Goal: Browse casually

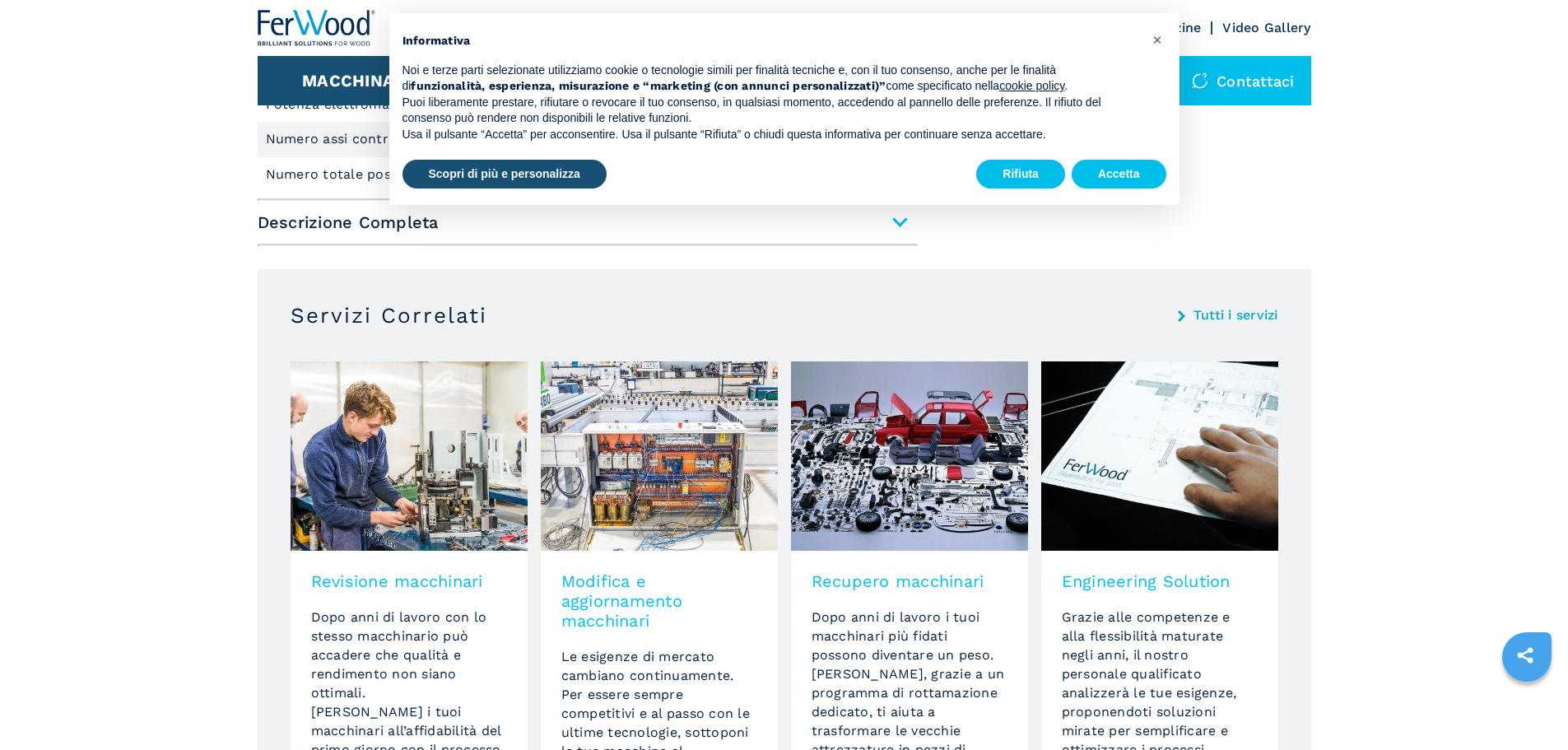
scroll to position [824, 0]
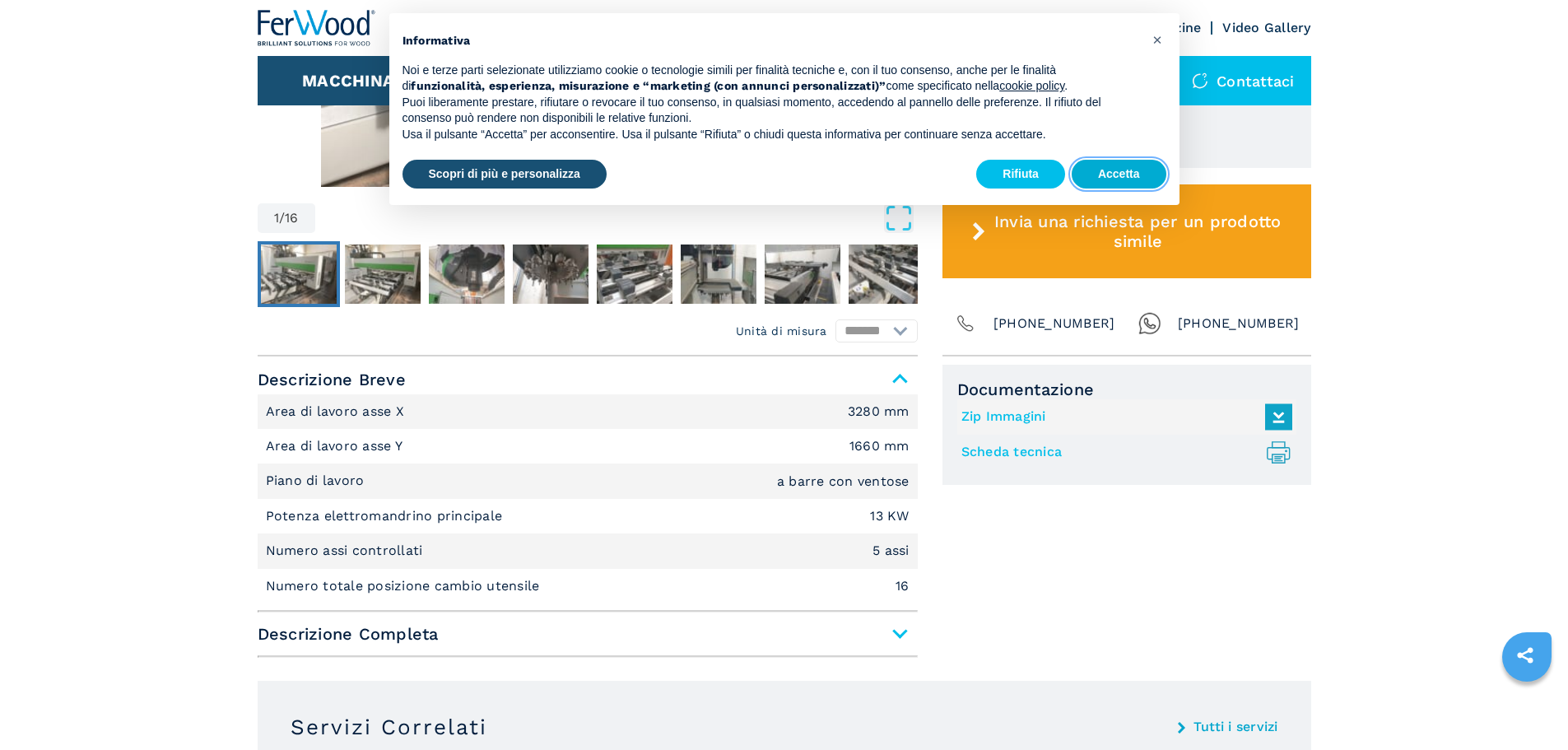
click at [1144, 175] on button "Accetta" at bounding box center [1119, 175] width 95 height 30
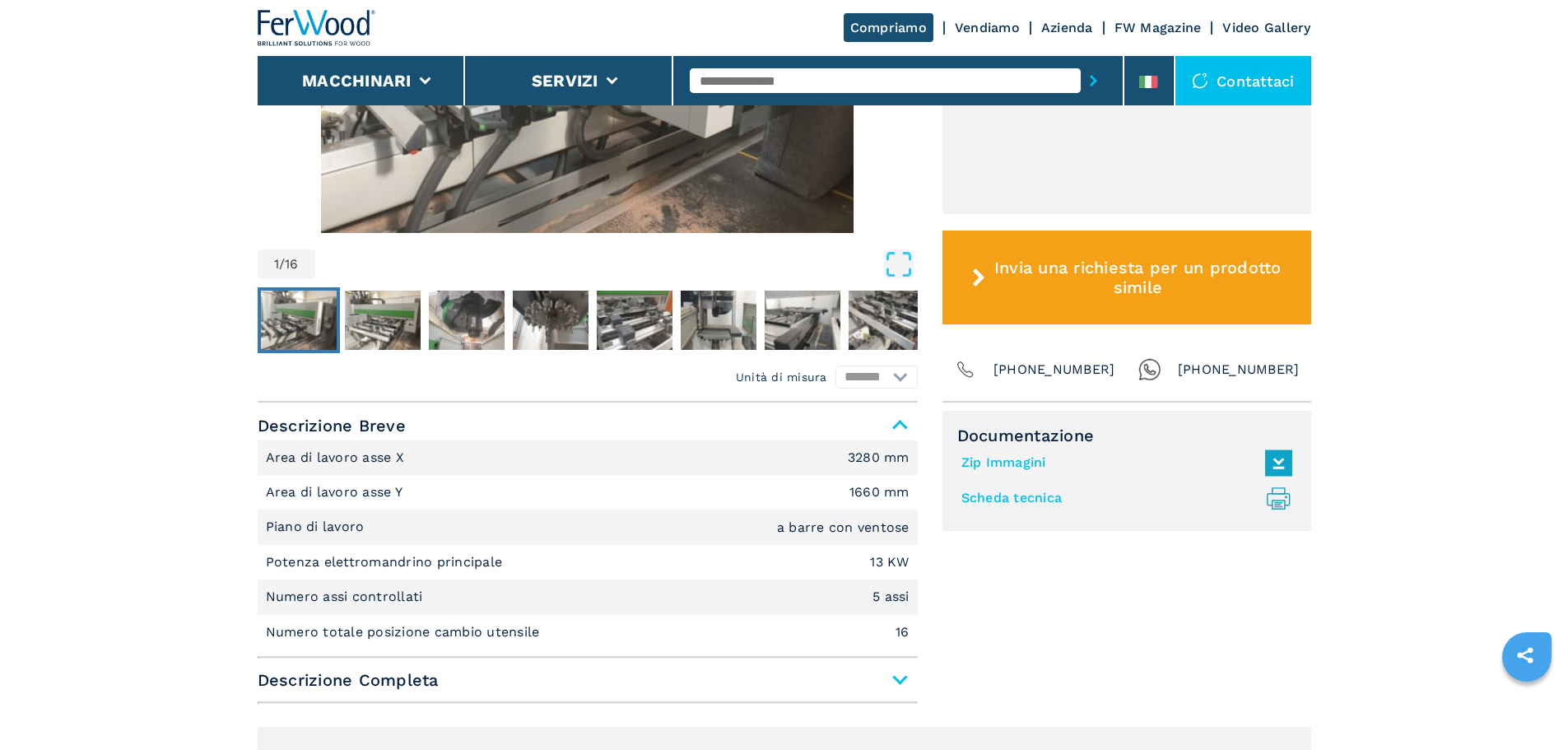
scroll to position [741, 0]
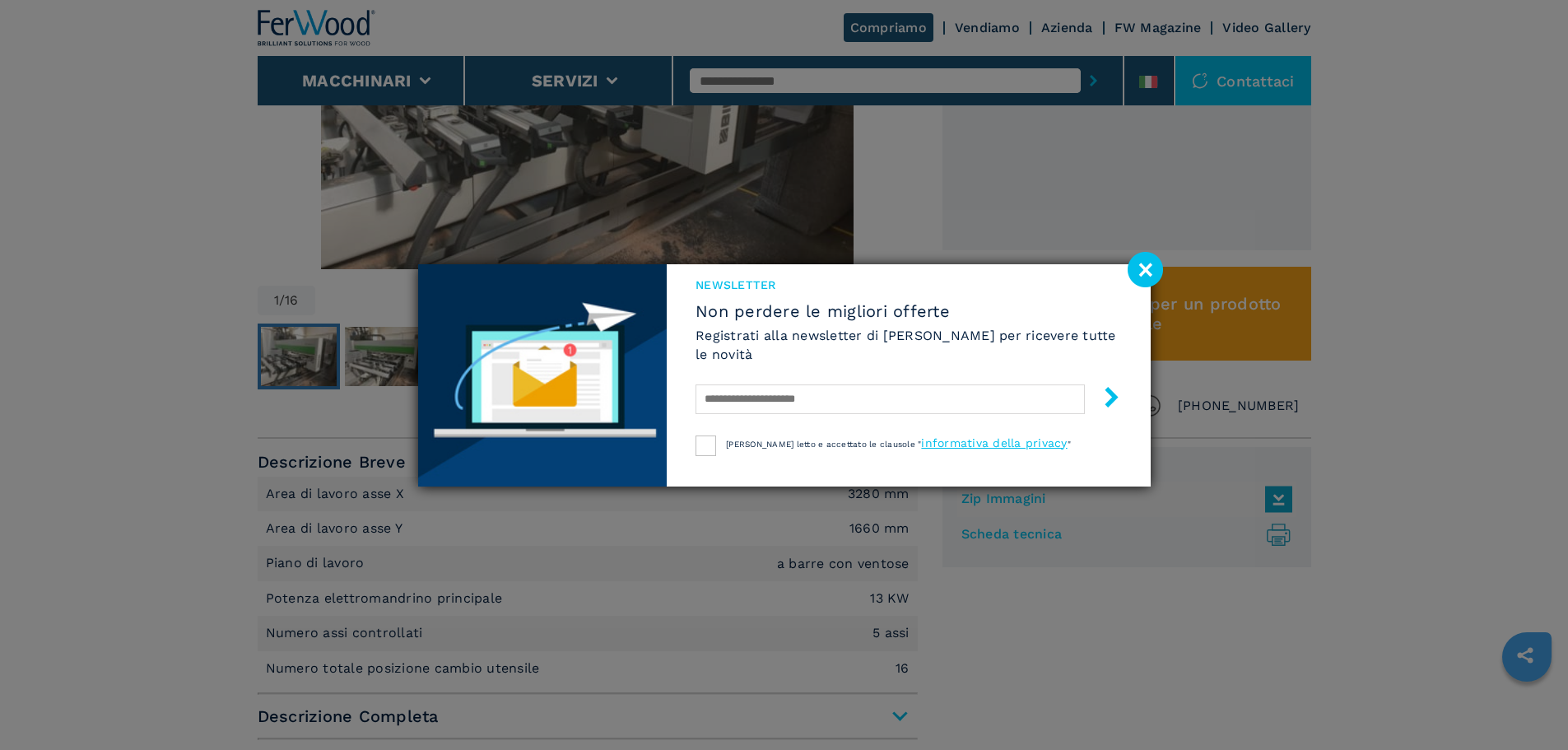
click at [1132, 275] on image at bounding box center [1145, 269] width 35 height 35
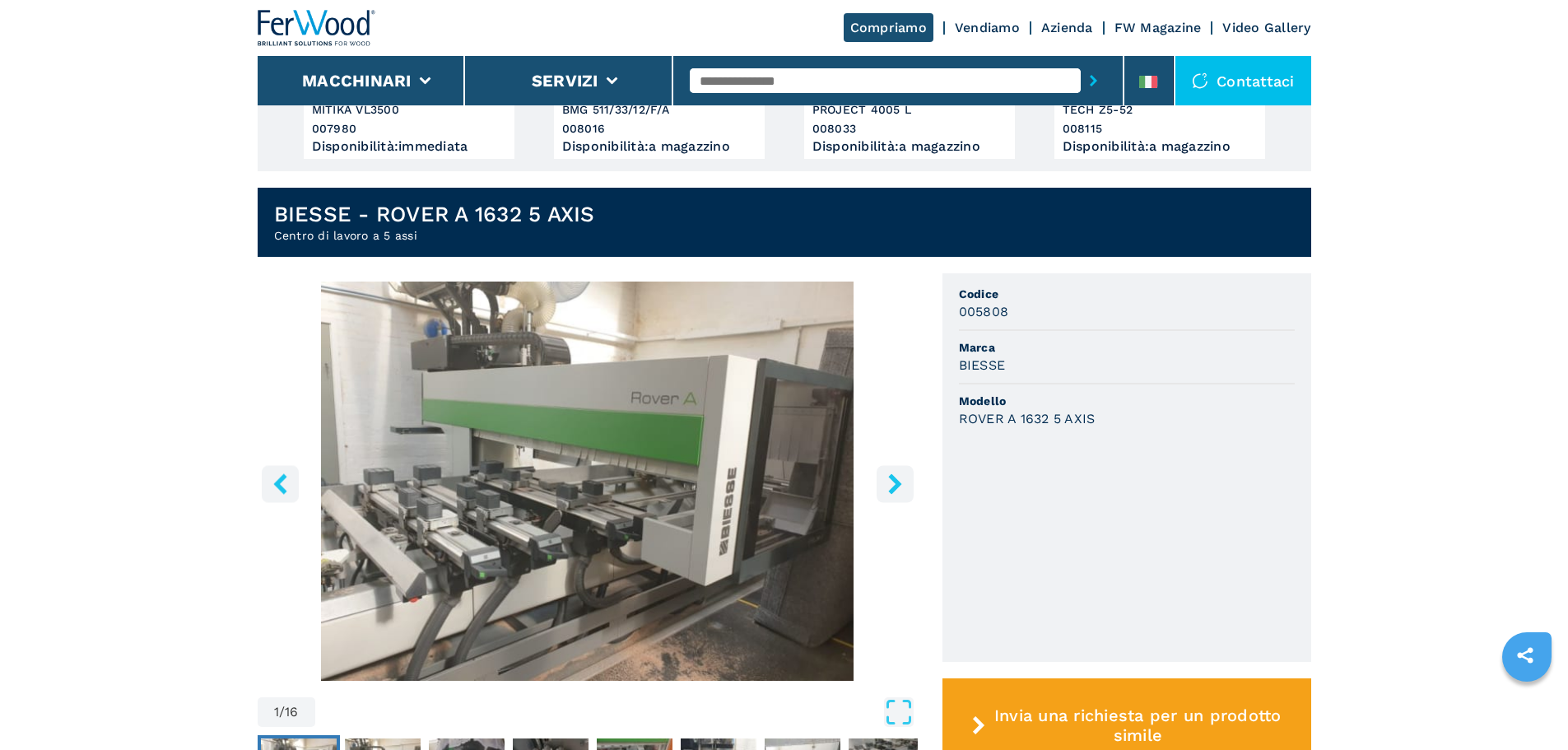
scroll to position [494, 0]
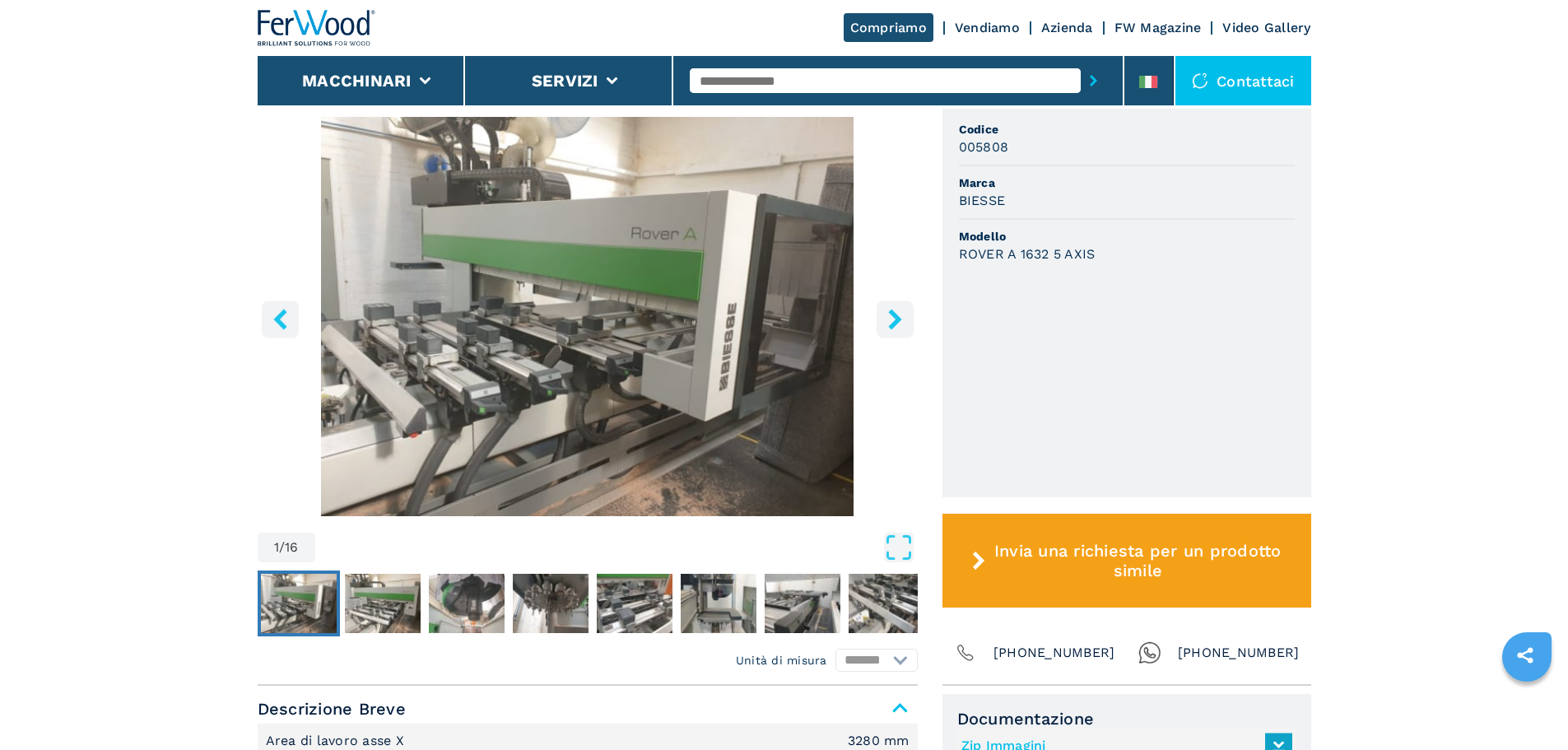
click at [905, 325] on icon "right-button" at bounding box center [894, 318] width 20 height 20
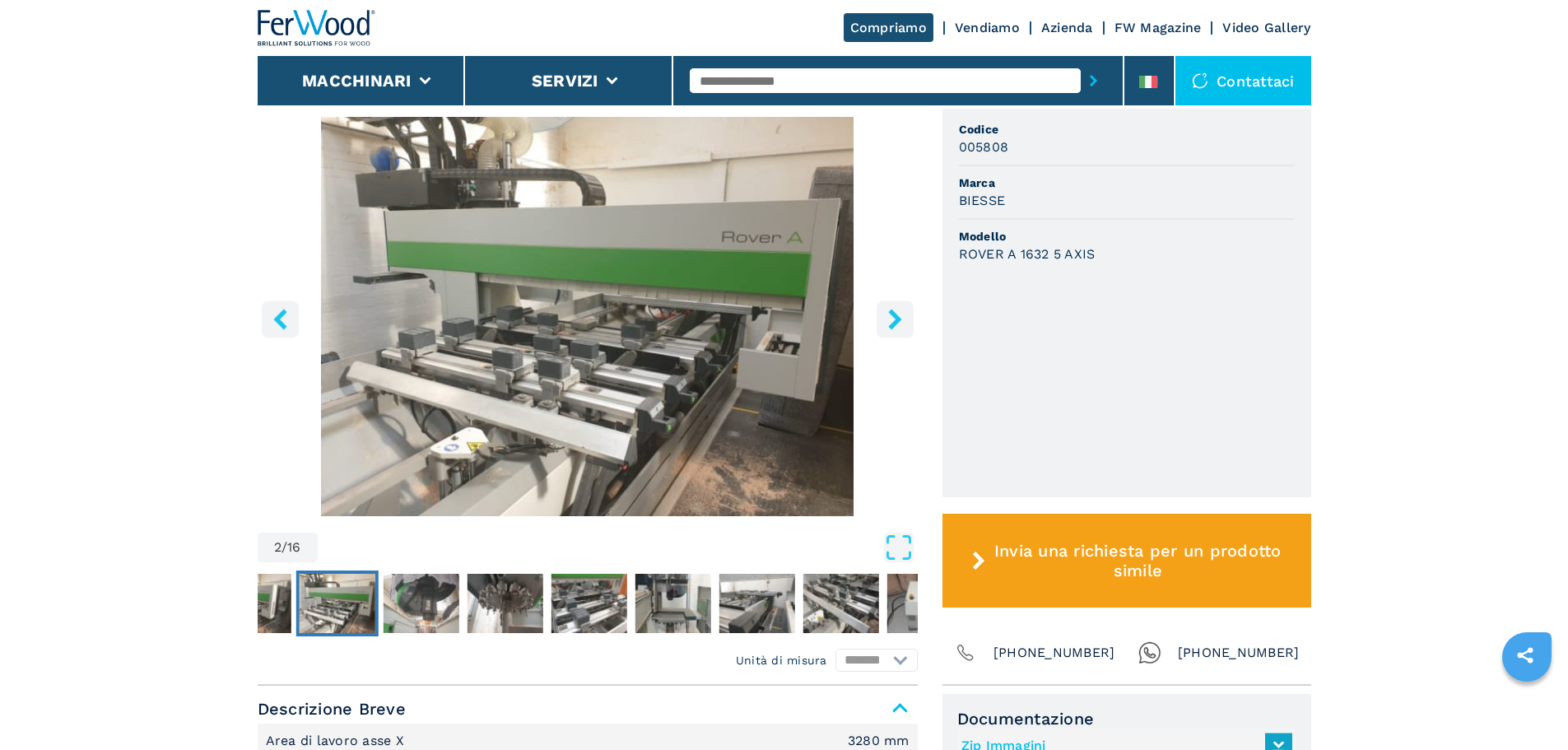
click at [905, 325] on icon "right-button" at bounding box center [894, 318] width 20 height 20
click at [887, 320] on icon "right-button" at bounding box center [894, 318] width 20 height 20
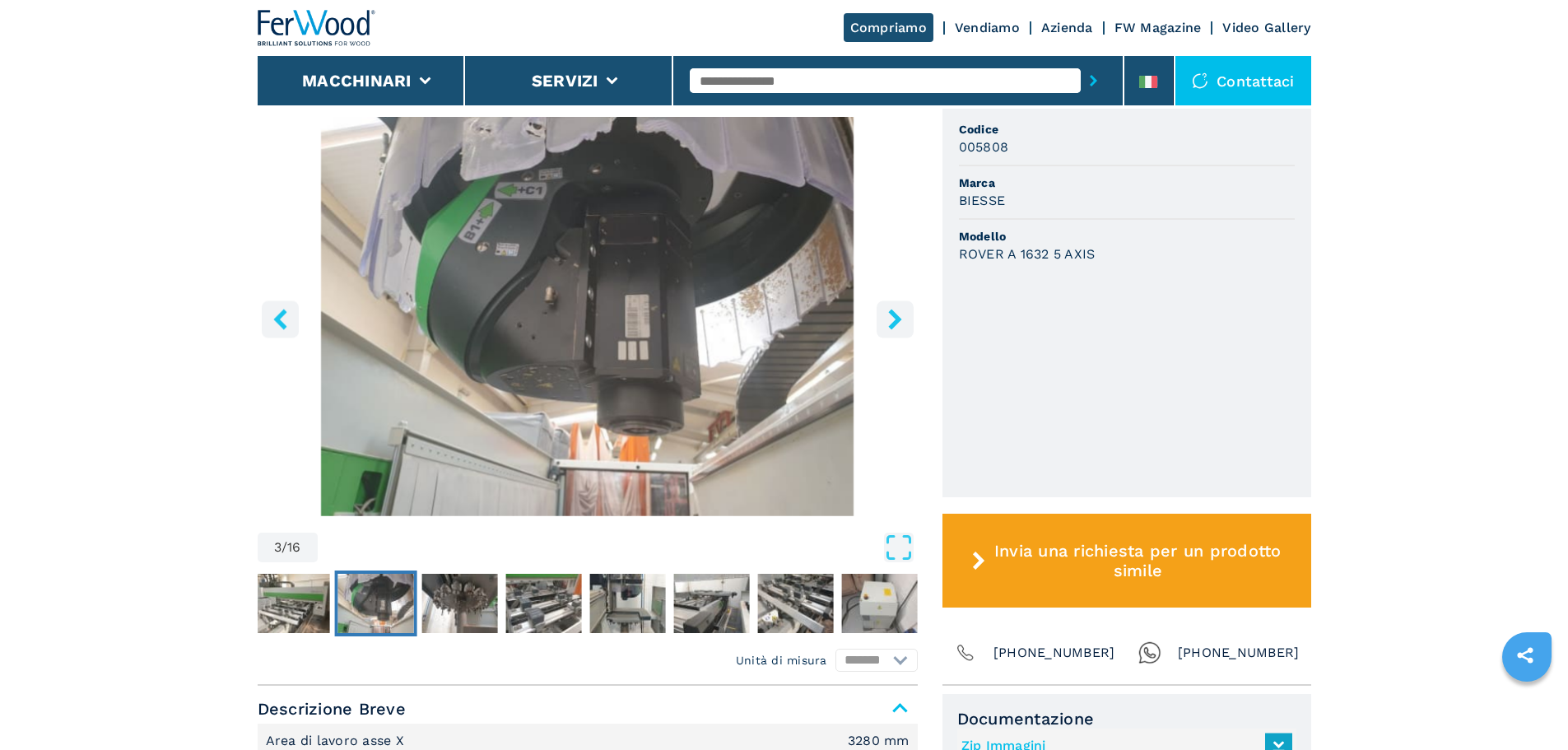
click at [887, 320] on icon "right-button" at bounding box center [894, 318] width 20 height 20
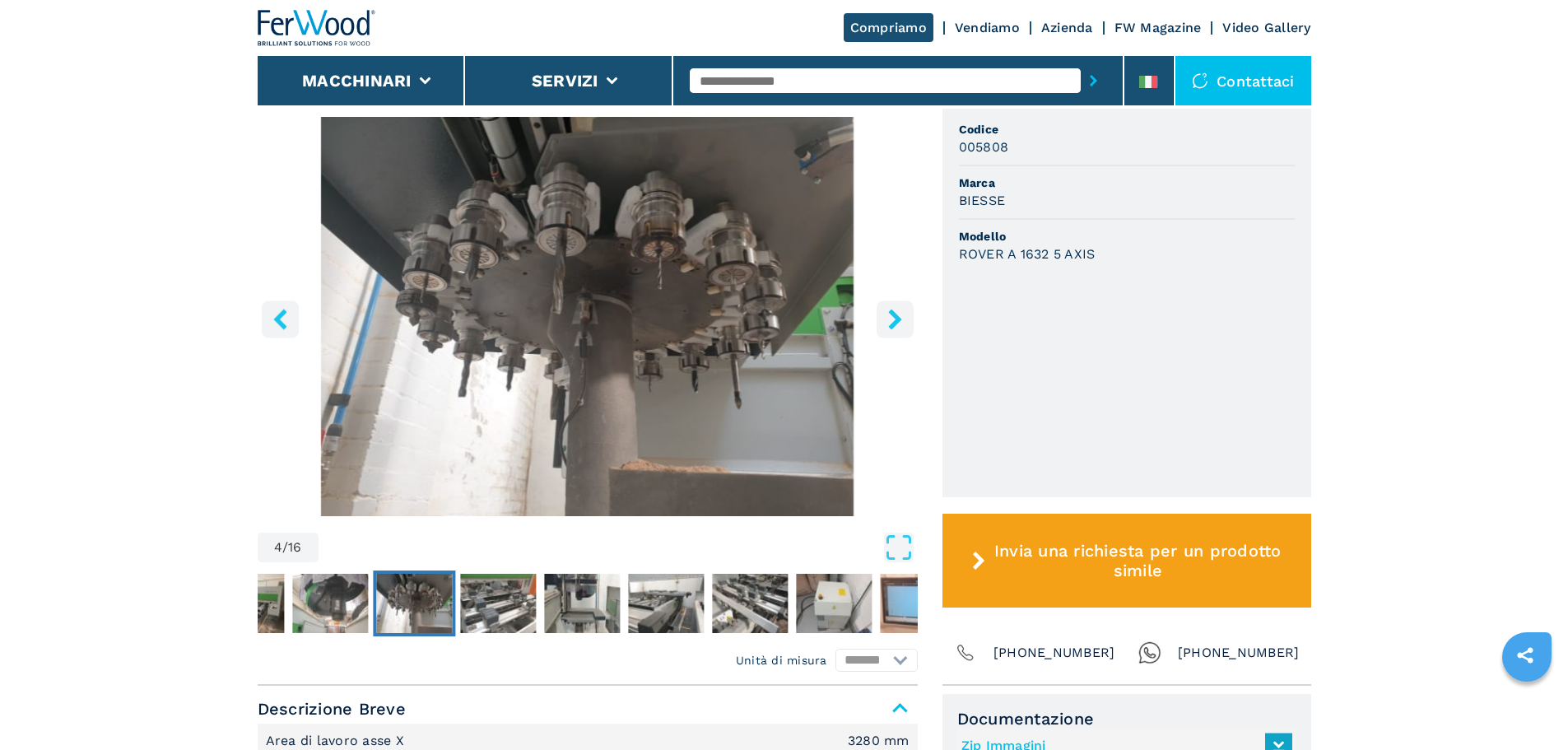
click at [887, 320] on icon "right-button" at bounding box center [894, 318] width 20 height 20
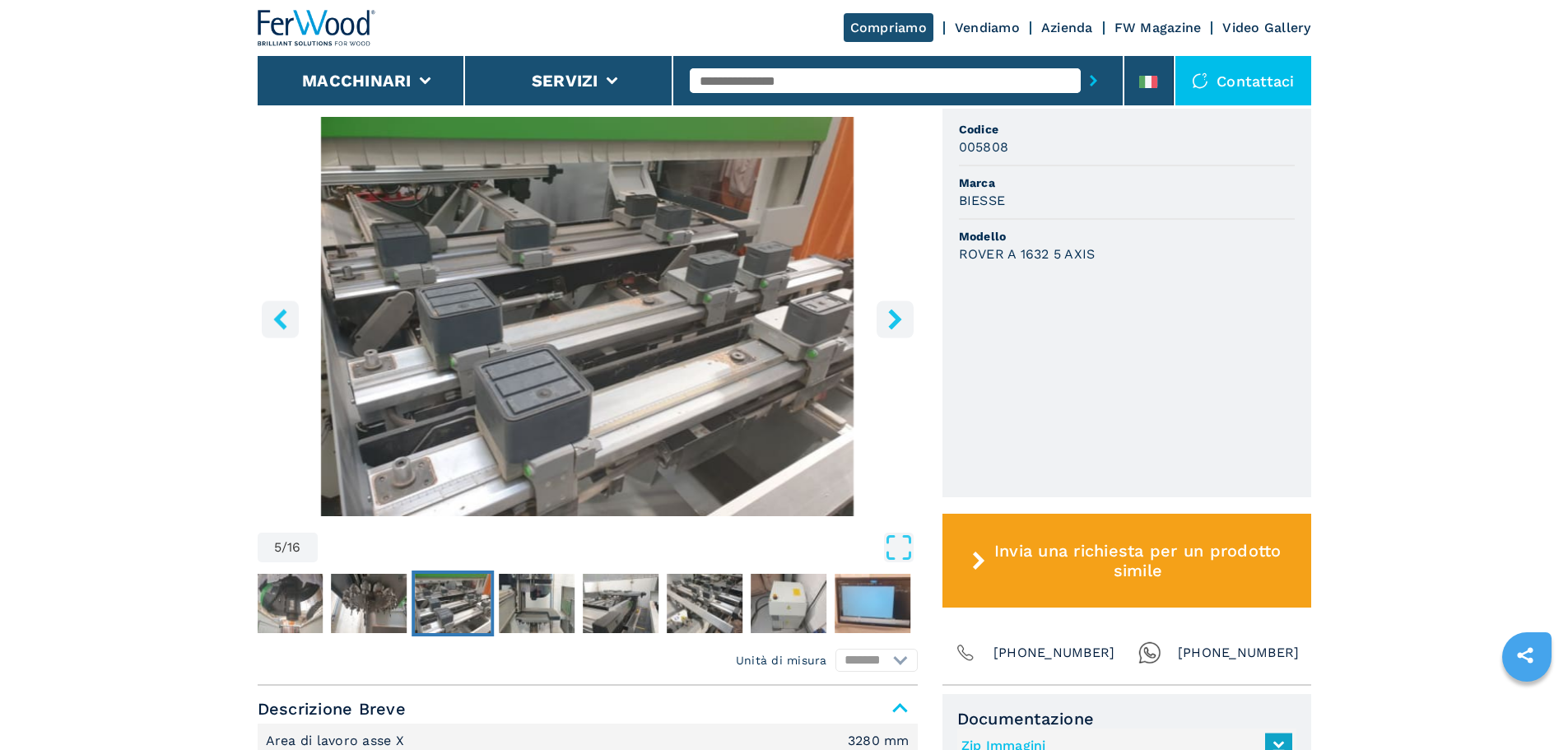
click at [887, 320] on icon "right-button" at bounding box center [894, 318] width 20 height 20
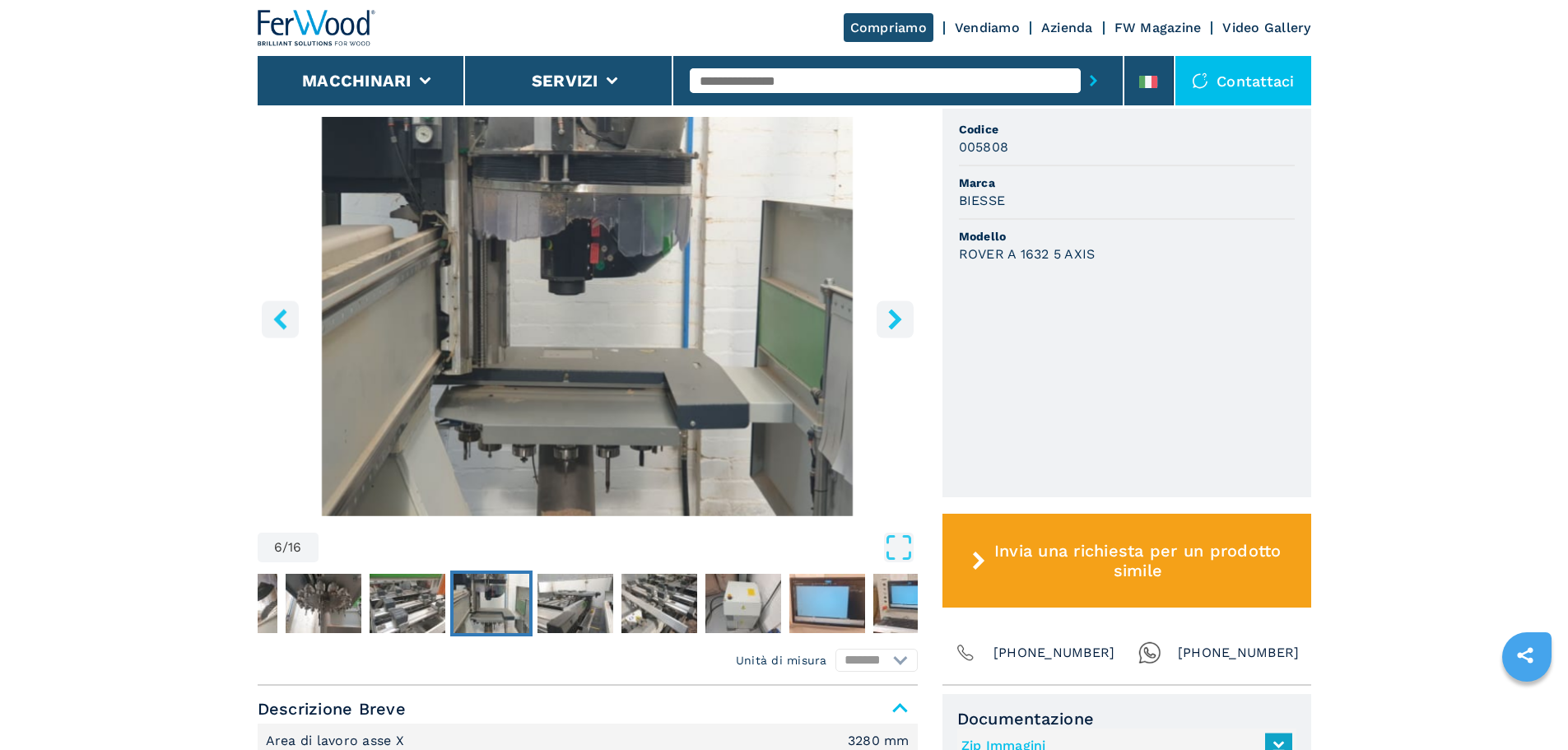
click at [887, 320] on icon "right-button" at bounding box center [894, 318] width 20 height 20
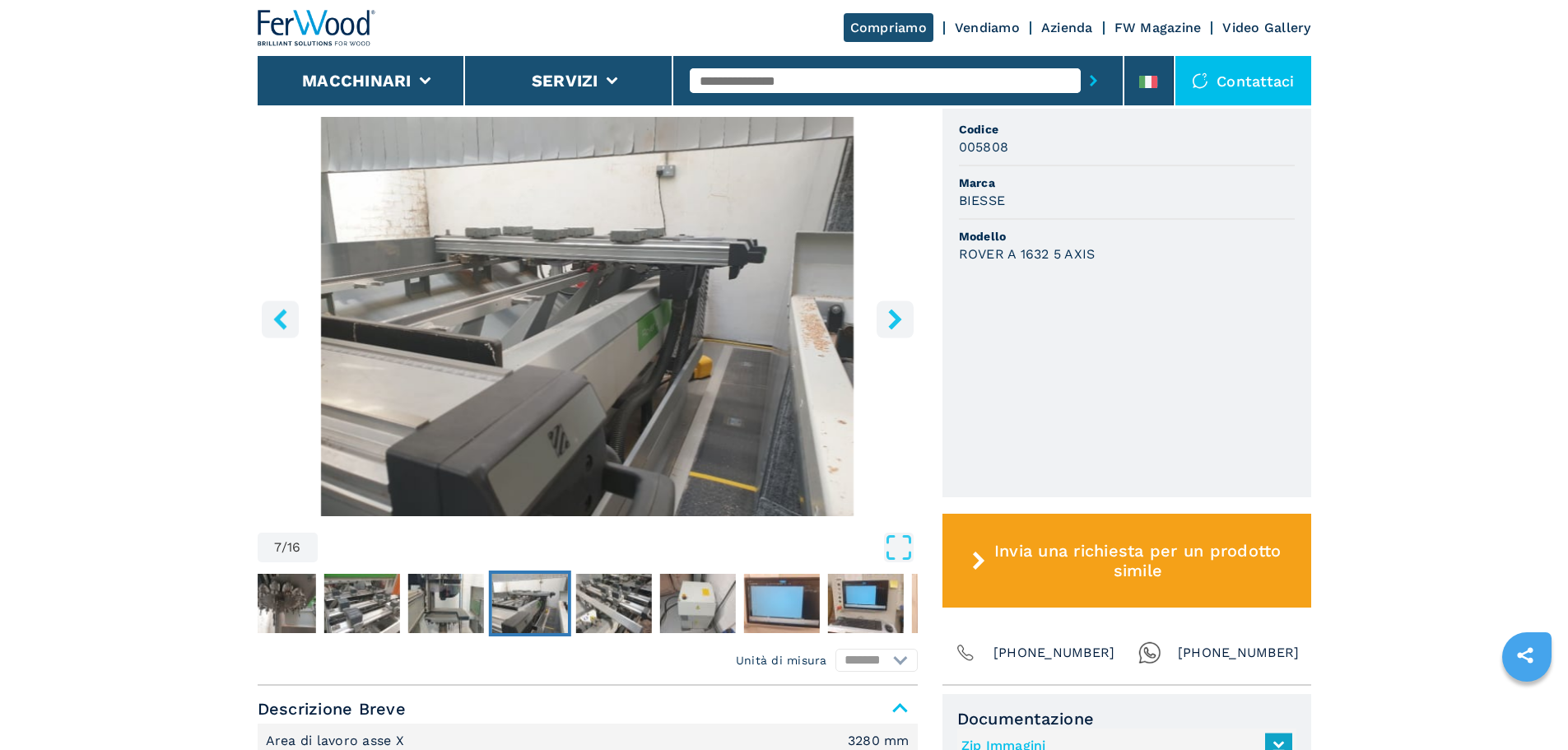
click at [887, 320] on icon "right-button" at bounding box center [894, 318] width 20 height 20
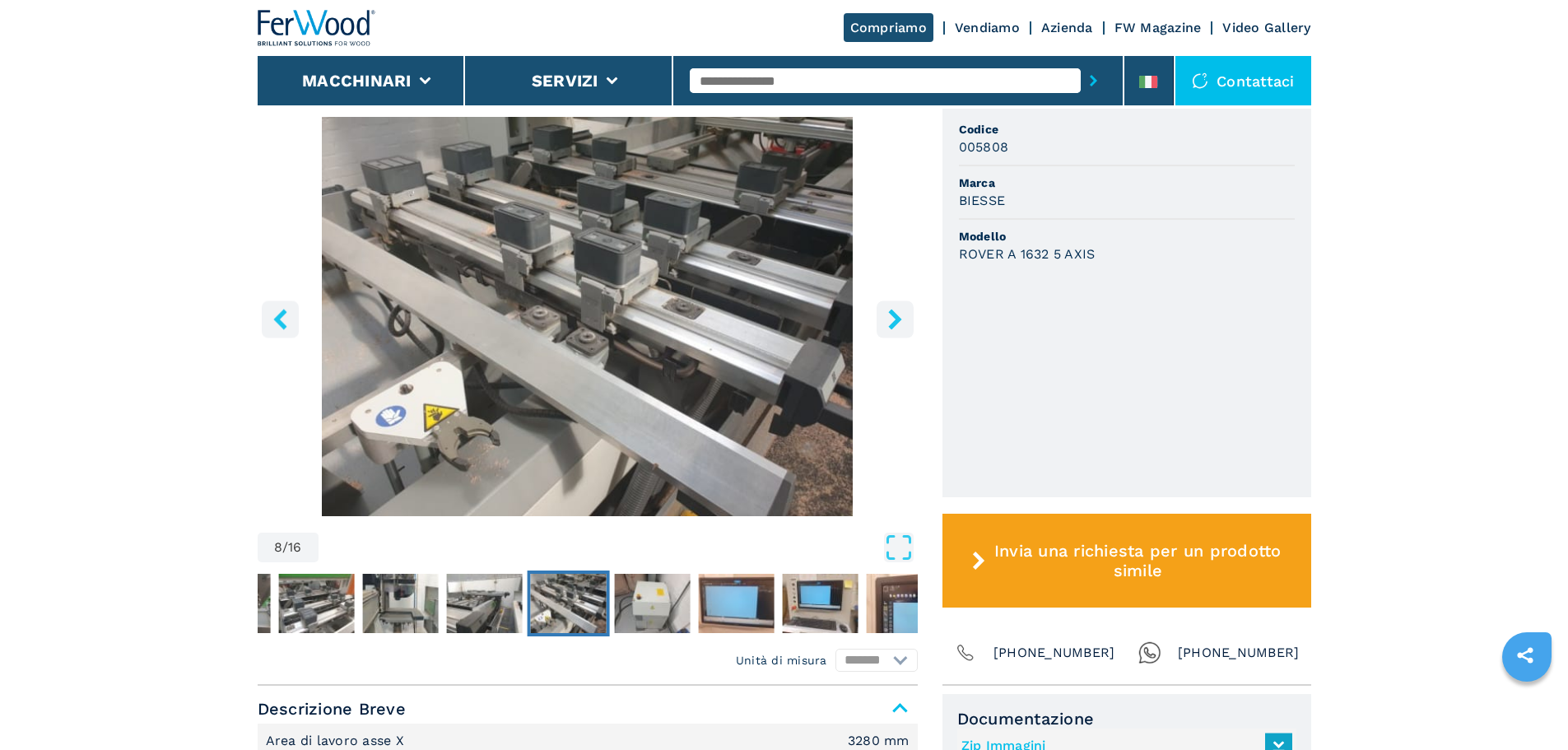
click at [887, 320] on icon "right-button" at bounding box center [894, 318] width 20 height 20
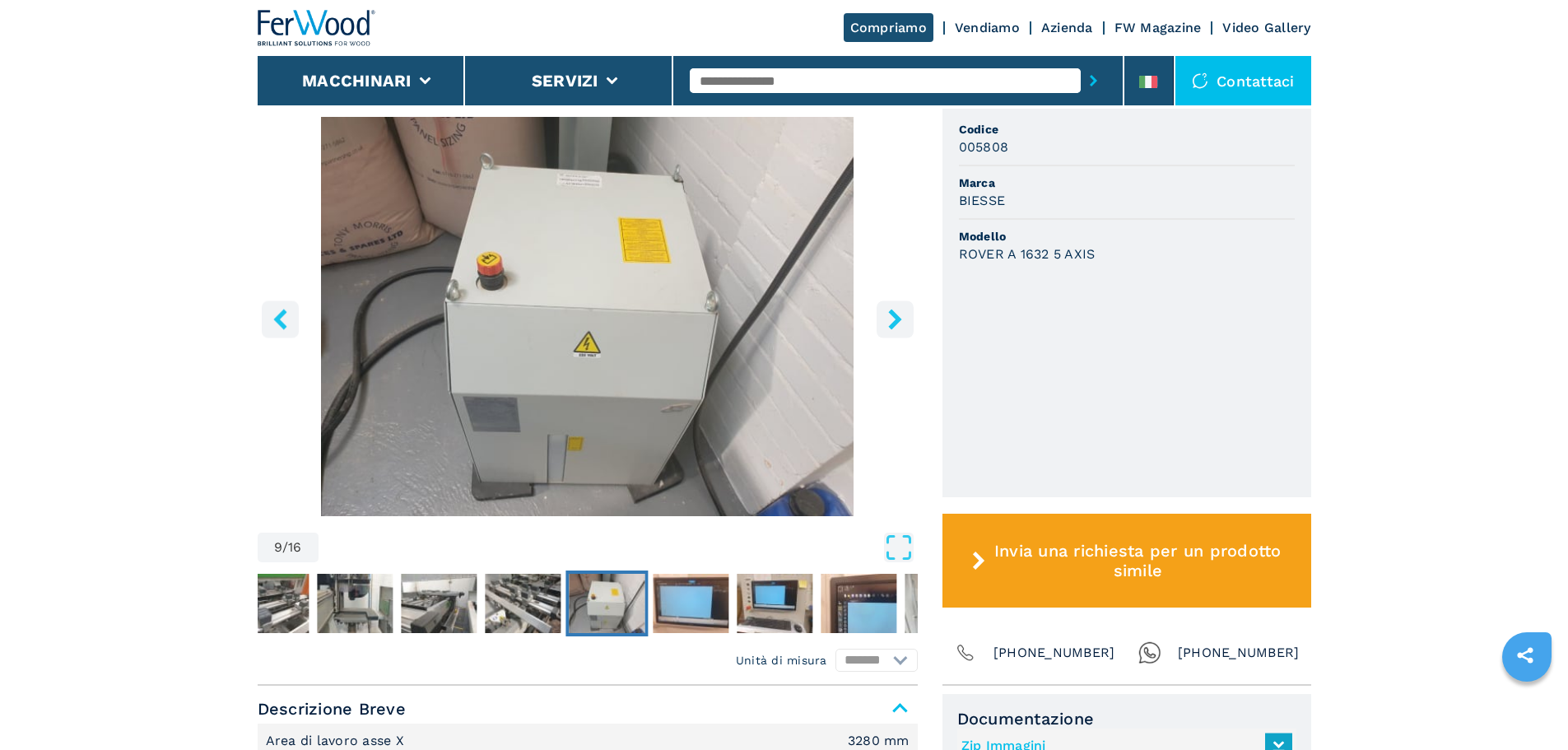
click at [273, 316] on icon "left-button" at bounding box center [280, 318] width 20 height 20
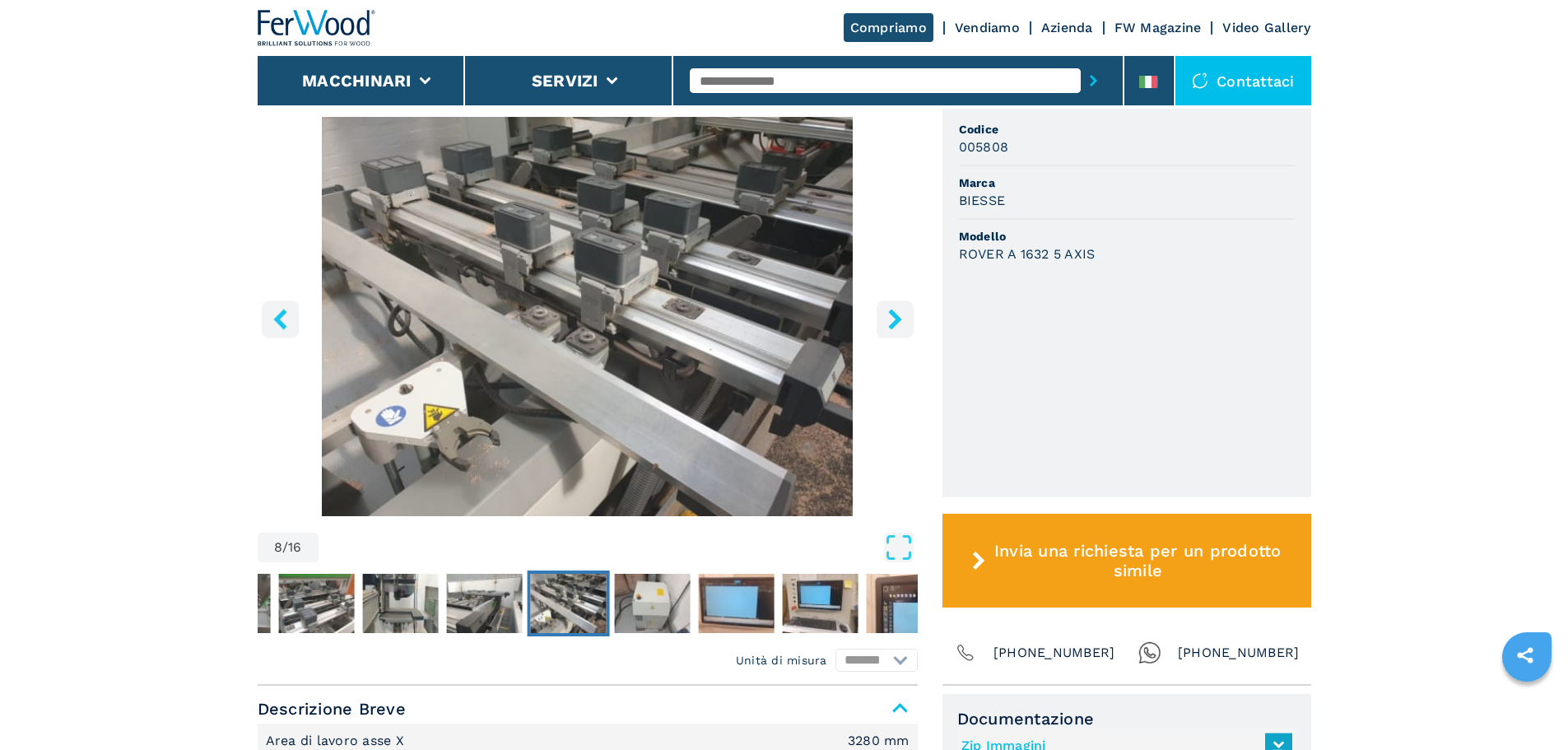
click at [273, 316] on icon "left-button" at bounding box center [280, 318] width 20 height 20
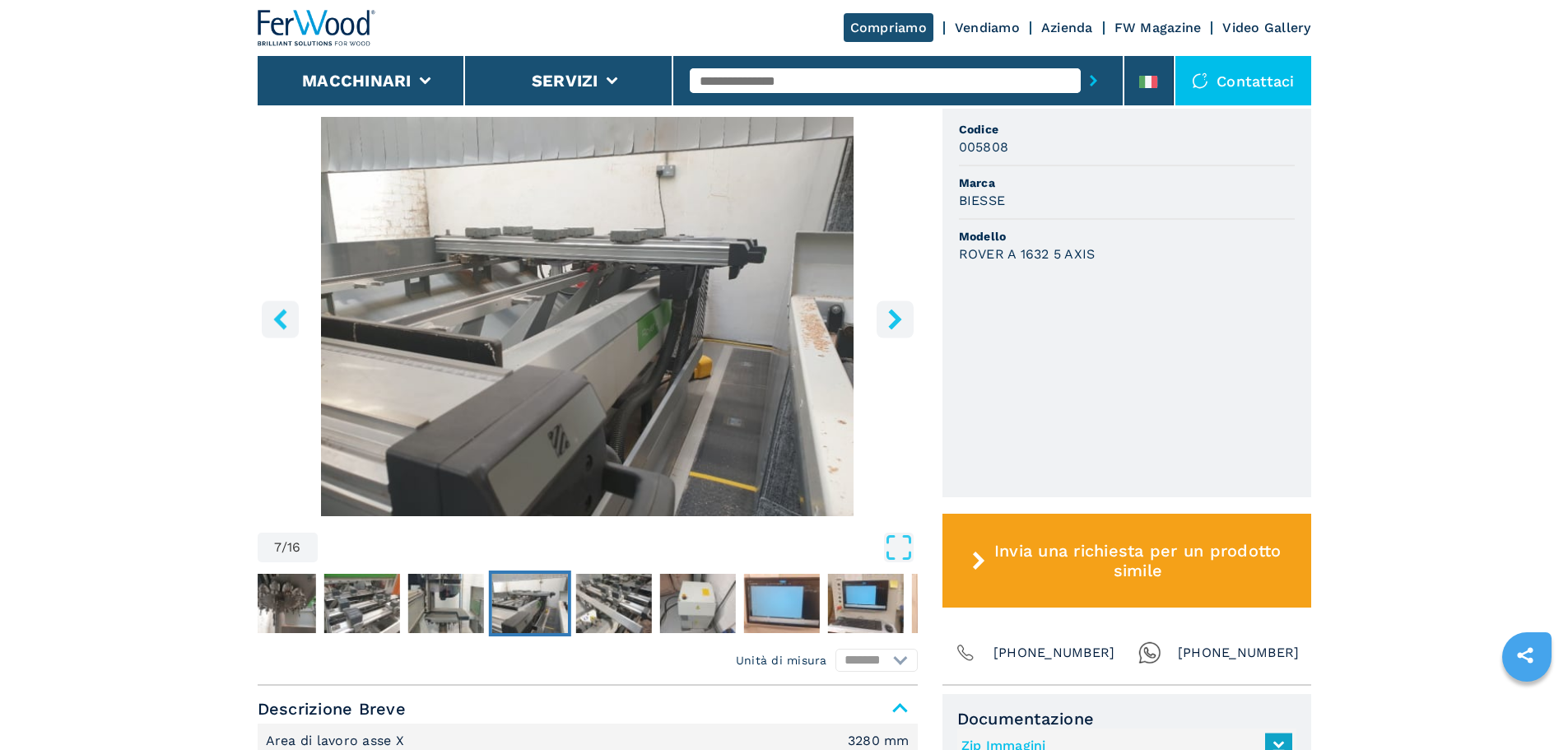
click at [273, 316] on icon "left-button" at bounding box center [280, 318] width 20 height 20
